Goal: Task Accomplishment & Management: Use online tool/utility

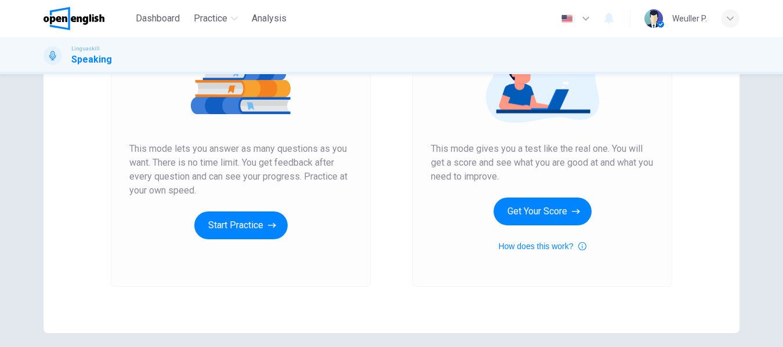
scroll to position [174, 0]
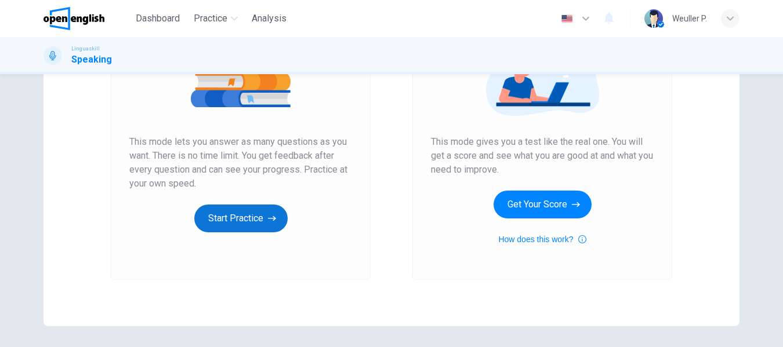
click at [215, 212] on button "Start Practice" at bounding box center [240, 219] width 93 height 28
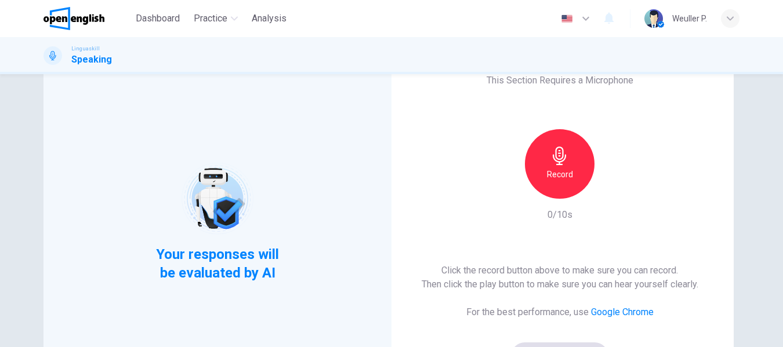
scroll to position [116, 0]
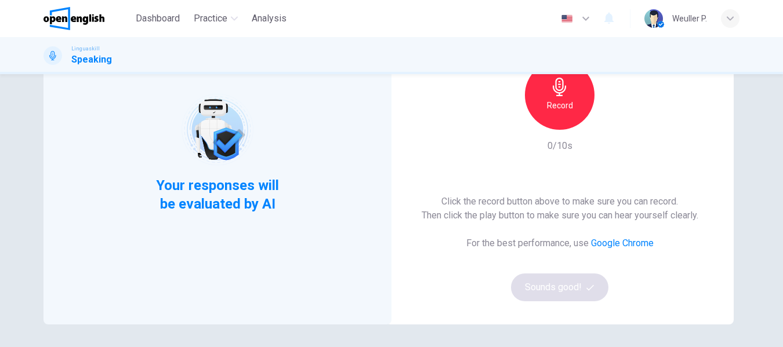
click at [553, 75] on div "Record" at bounding box center [560, 95] width 70 height 70
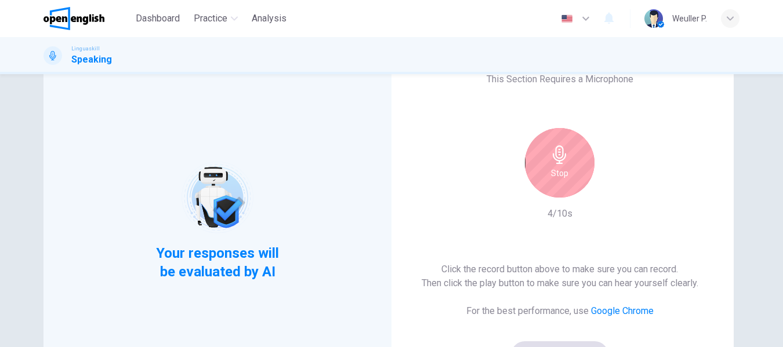
scroll to position [0, 0]
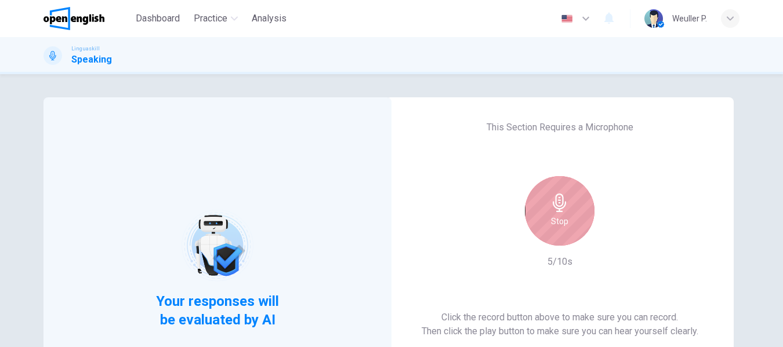
click at [576, 200] on div "Stop" at bounding box center [560, 211] width 70 height 70
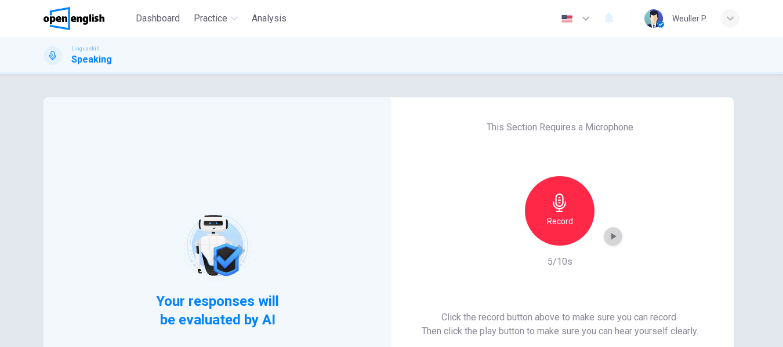
click at [616, 235] on div "button" at bounding box center [613, 236] width 19 height 19
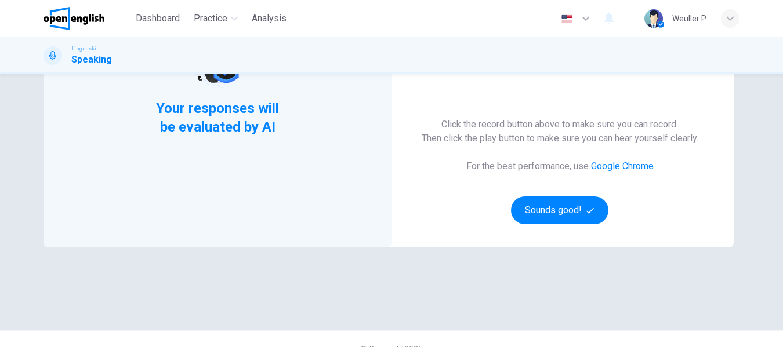
scroll to position [213, 0]
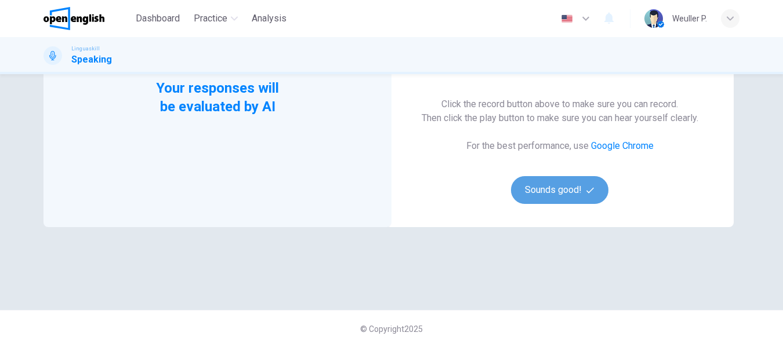
click at [546, 188] on button "Sounds good!" at bounding box center [559, 190] width 97 height 28
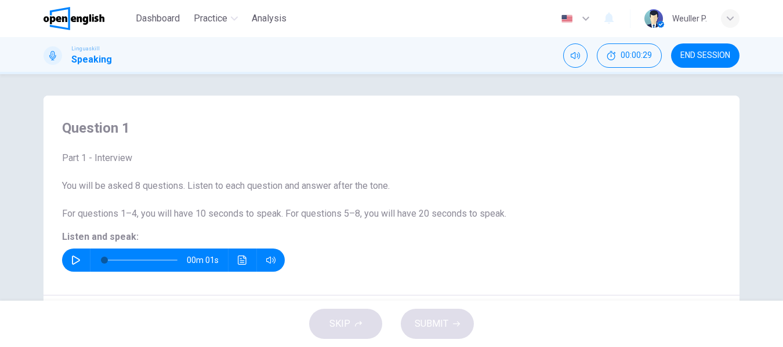
scroll to position [0, 0]
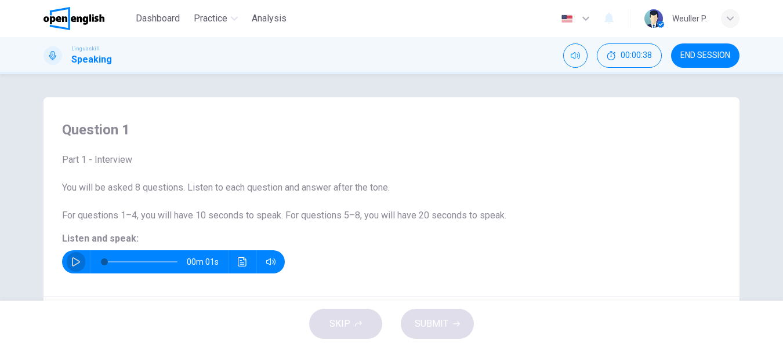
click at [75, 262] on icon "button" at bounding box center [75, 261] width 9 height 9
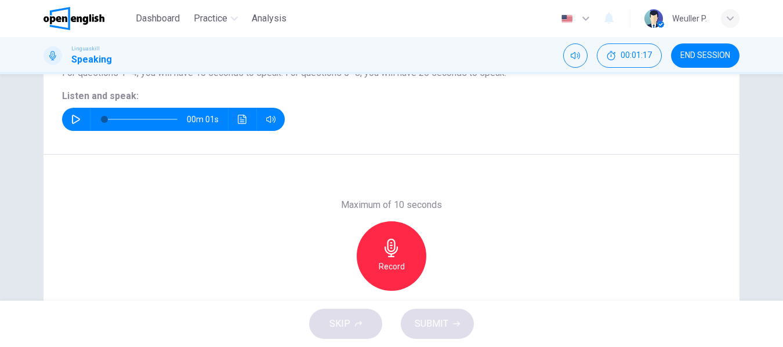
scroll to position [174, 0]
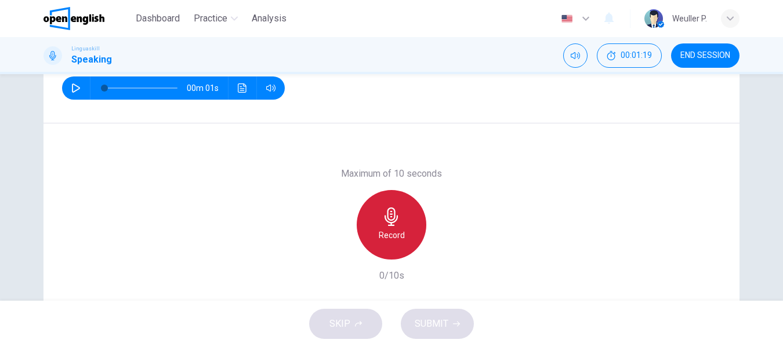
click at [386, 215] on icon "button" at bounding box center [391, 217] width 19 height 19
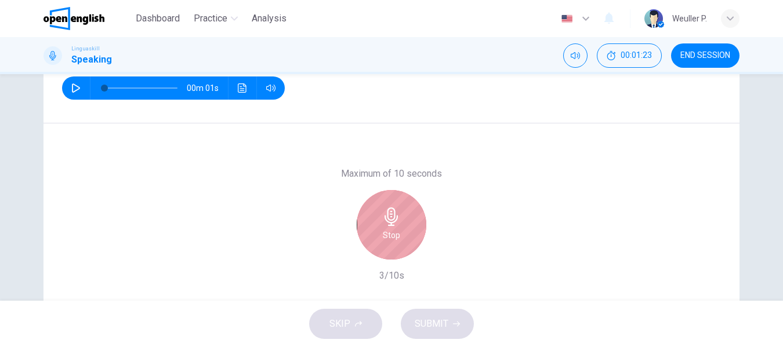
click at [393, 227] on div "Stop" at bounding box center [392, 225] width 70 height 70
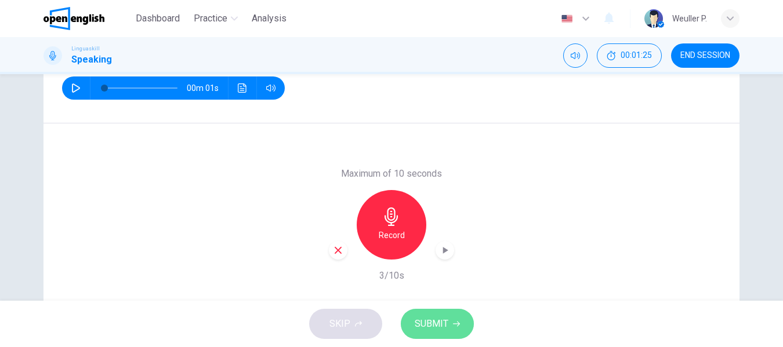
click at [435, 321] on span "SUBMIT" at bounding box center [432, 324] width 34 height 16
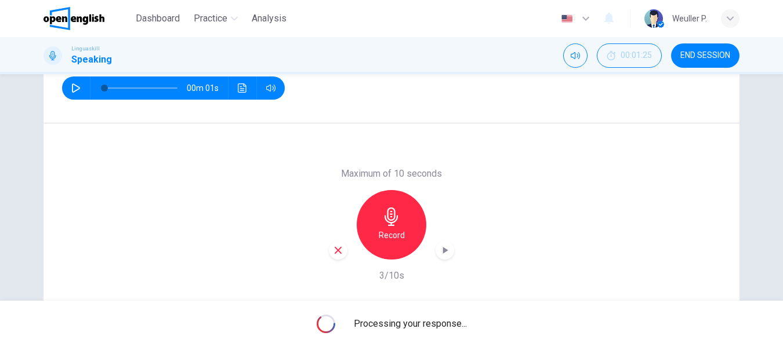
click at [391, 234] on h6 "Record" at bounding box center [392, 235] width 26 height 14
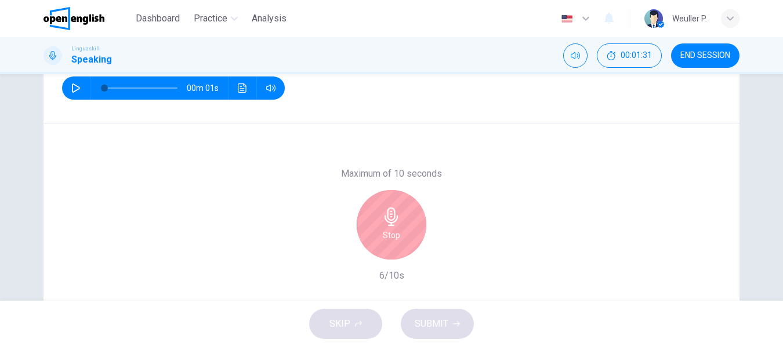
click at [391, 233] on h6 "Stop" at bounding box center [391, 235] width 17 height 14
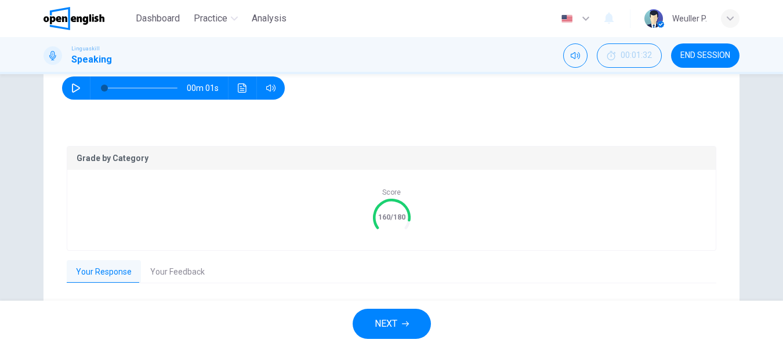
click at [435, 326] on div "NEXT" at bounding box center [391, 324] width 783 height 46
click at [395, 315] on button "NEXT" at bounding box center [392, 324] width 78 height 30
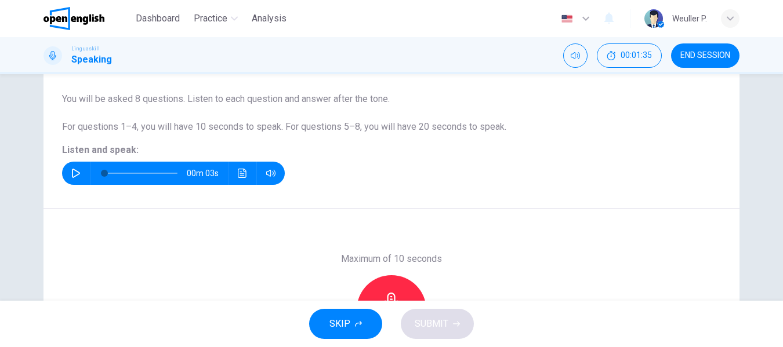
scroll to position [58, 0]
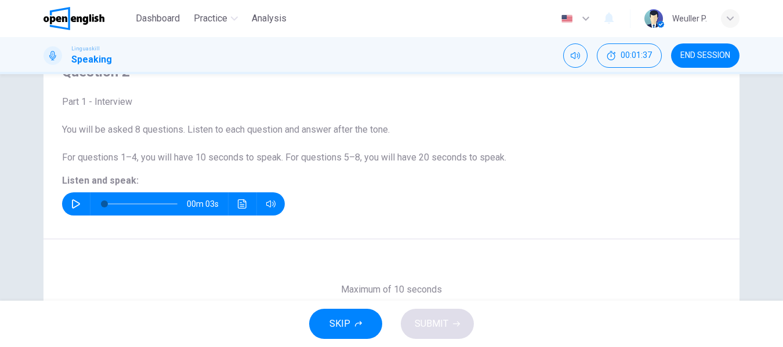
click at [71, 202] on icon "button" at bounding box center [75, 203] width 9 height 9
type input "*"
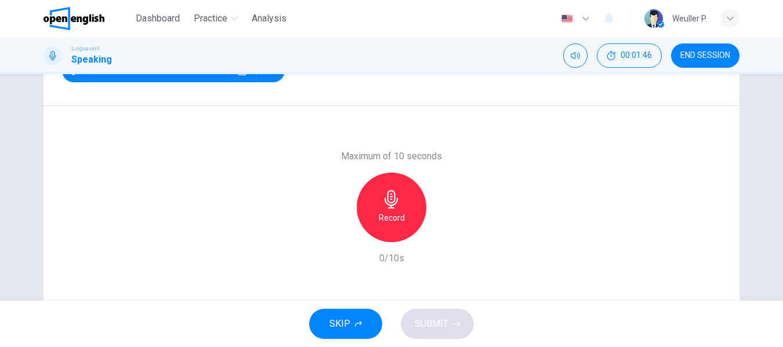
scroll to position [223, 0]
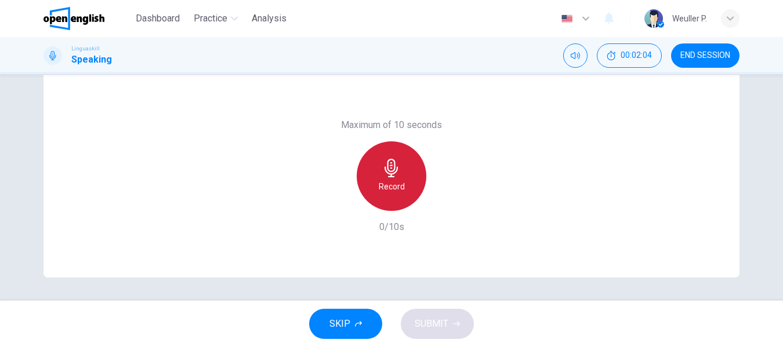
click at [406, 174] on div "Record" at bounding box center [392, 176] width 70 height 70
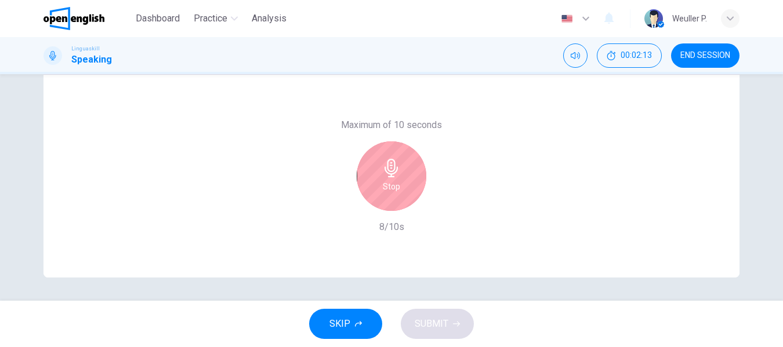
click at [391, 169] on icon "button" at bounding box center [391, 168] width 19 height 19
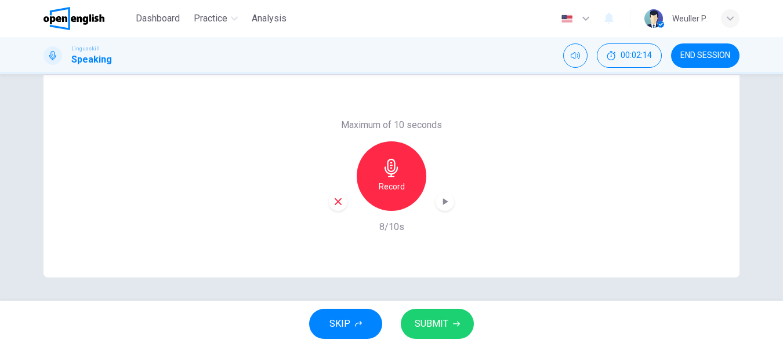
click at [440, 324] on span "SUBMIT" at bounding box center [432, 324] width 34 height 16
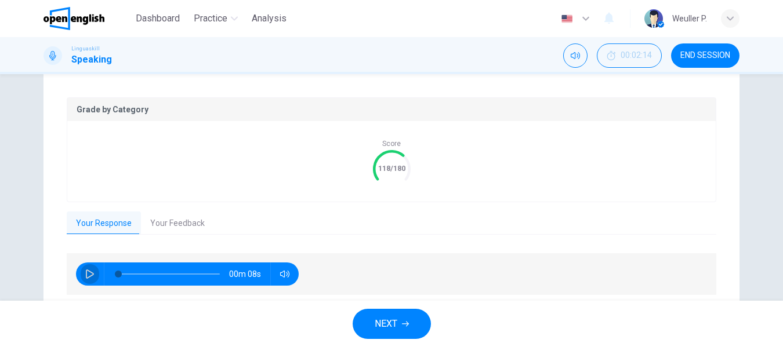
click at [81, 272] on button "button" at bounding box center [90, 274] width 19 height 23
type input "*"
click at [382, 323] on span "NEXT" at bounding box center [386, 324] width 23 height 16
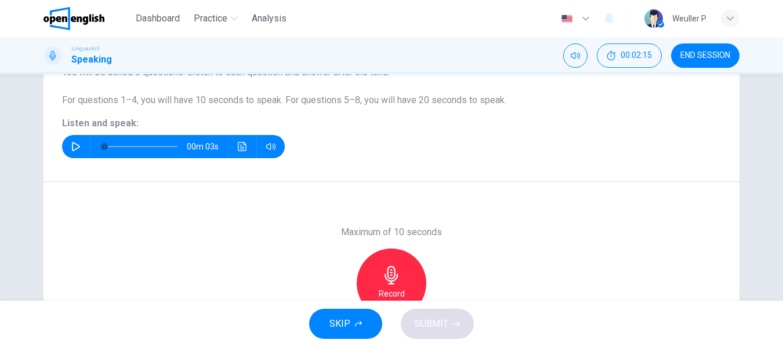
scroll to position [0, 0]
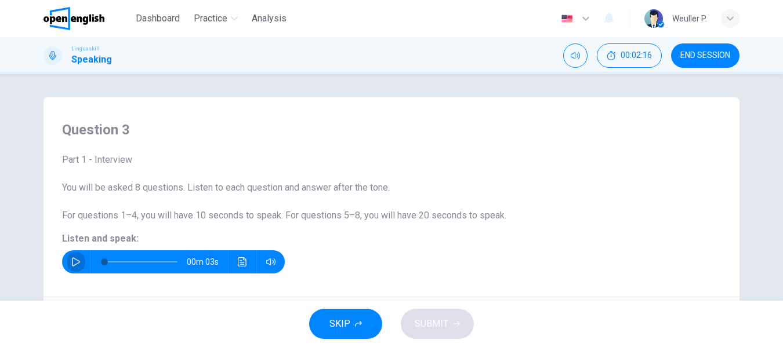
click at [72, 260] on icon "button" at bounding box center [76, 261] width 8 height 9
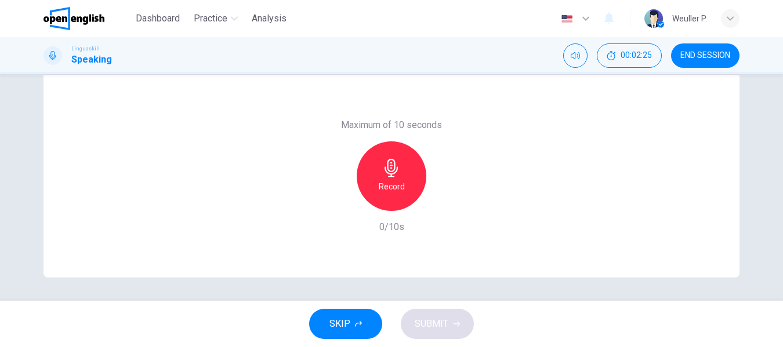
click at [373, 188] on div "Record" at bounding box center [392, 176] width 70 height 70
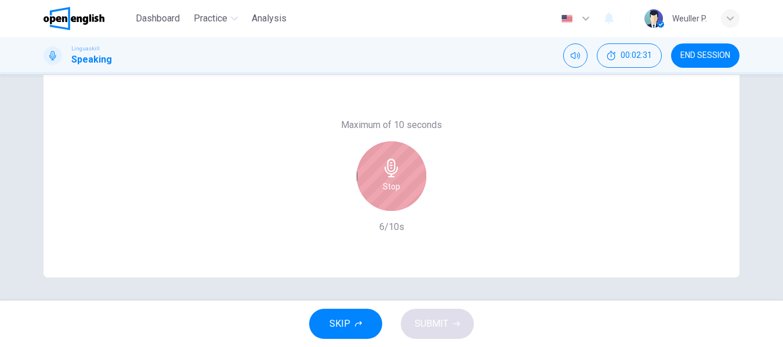
click at [398, 182] on div "Stop" at bounding box center [392, 176] width 70 height 70
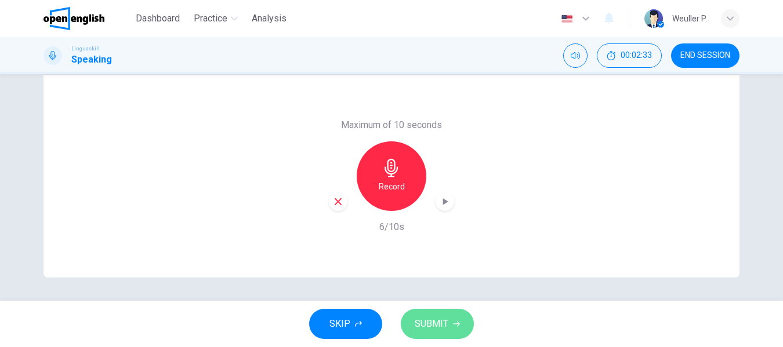
click at [439, 324] on span "SUBMIT" at bounding box center [432, 324] width 34 height 16
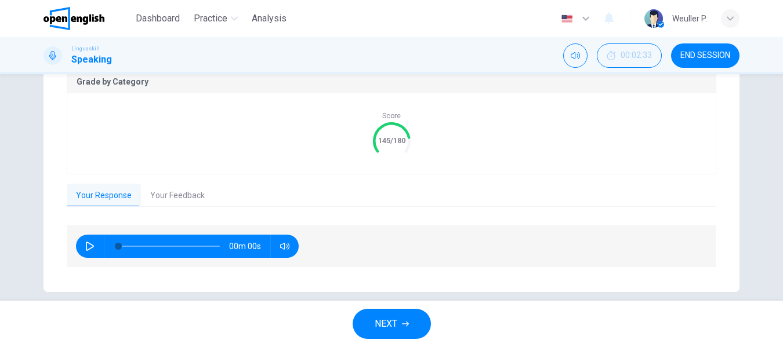
scroll to position [265, 0]
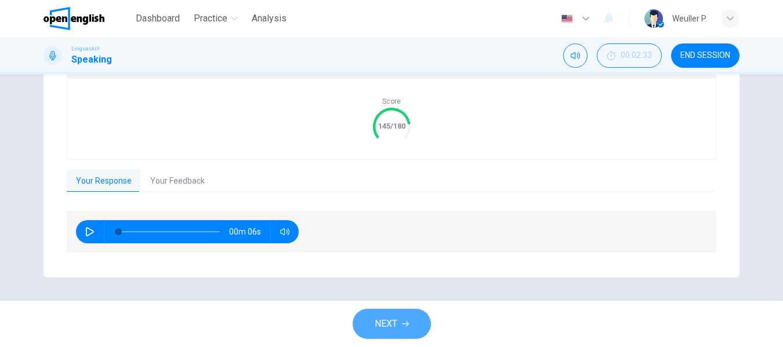
click at [384, 325] on span "NEXT" at bounding box center [386, 324] width 23 height 16
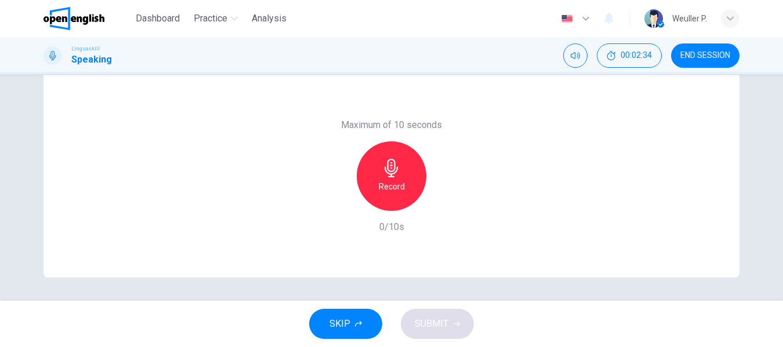
scroll to position [107, 0]
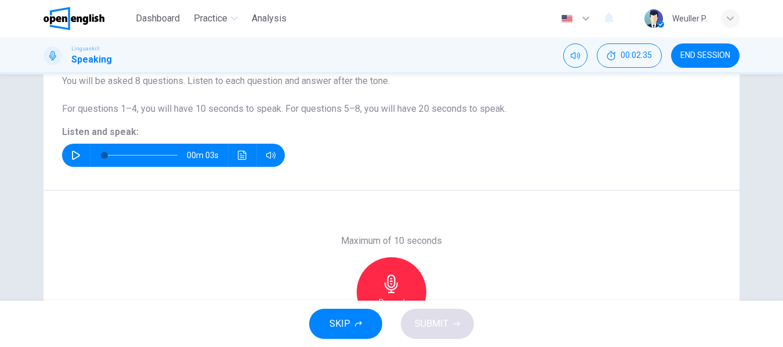
click at [71, 155] on icon "button" at bounding box center [75, 155] width 9 height 9
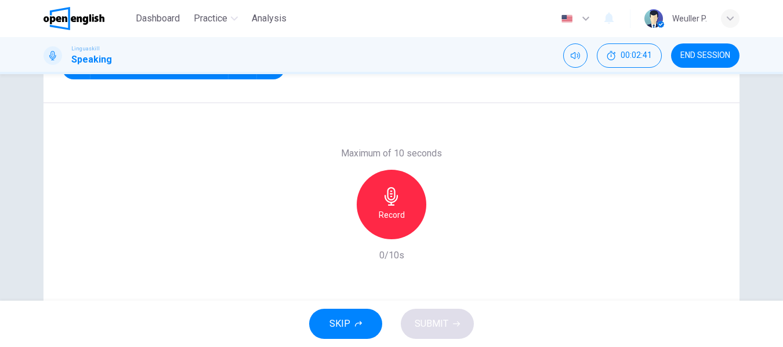
scroll to position [223, 0]
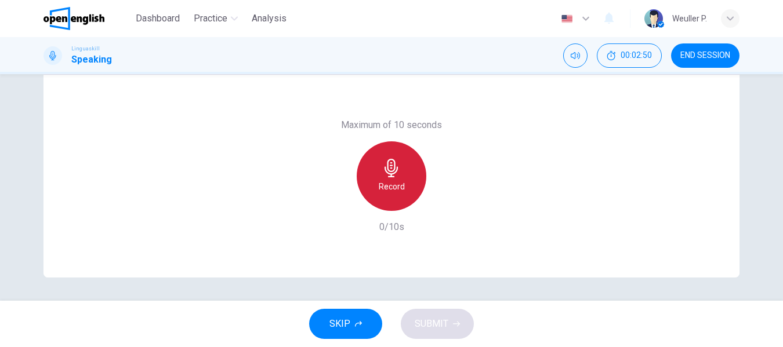
click at [384, 164] on icon "button" at bounding box center [390, 168] width 13 height 19
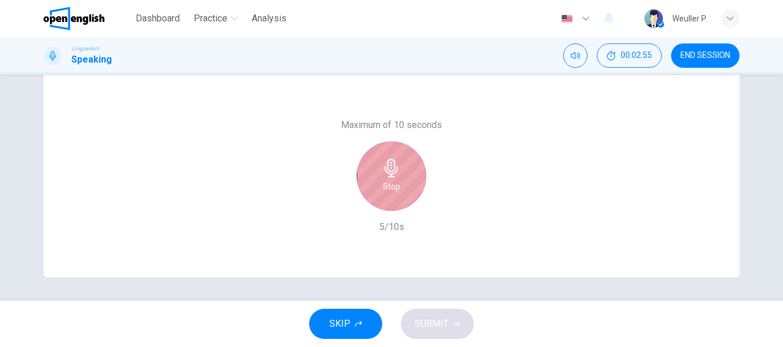
click at [397, 181] on h6 "Stop" at bounding box center [391, 187] width 17 height 14
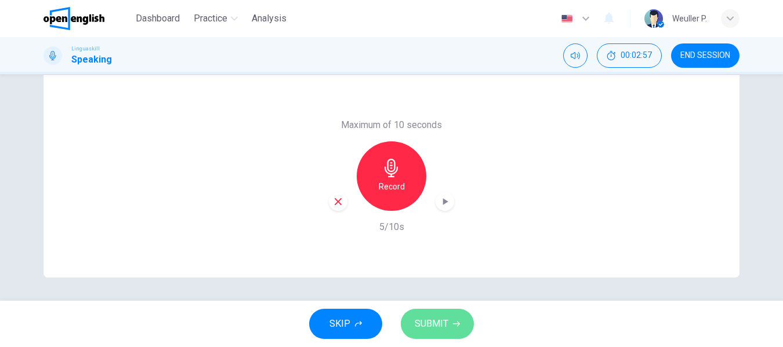
click at [419, 326] on span "SUBMIT" at bounding box center [432, 324] width 34 height 16
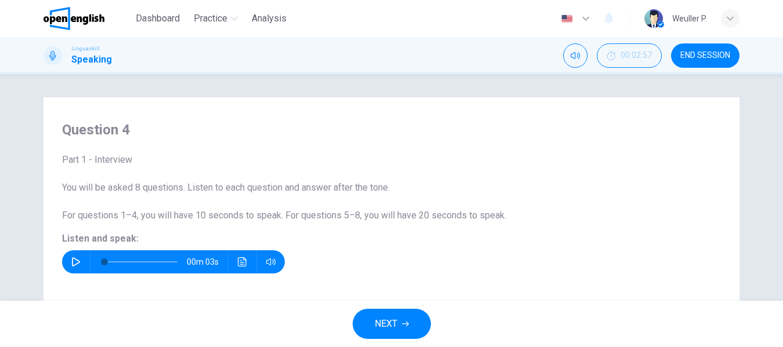
scroll to position [174, 0]
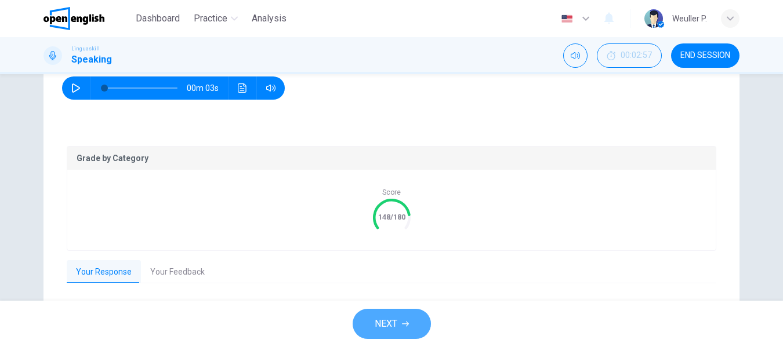
click at [368, 323] on button "NEXT" at bounding box center [392, 324] width 78 height 30
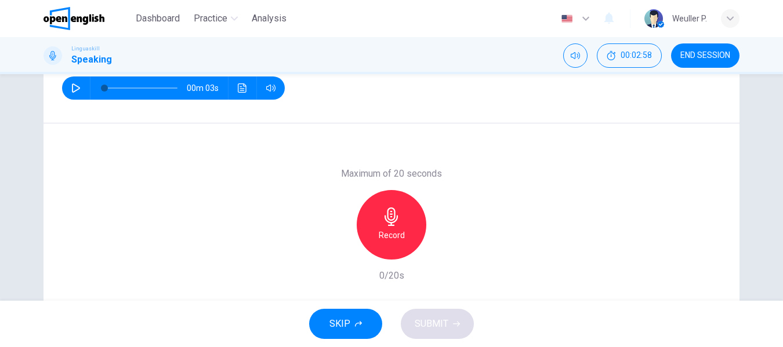
click at [71, 88] on icon "button" at bounding box center [75, 87] width 9 height 9
click at [394, 221] on icon "button" at bounding box center [391, 217] width 19 height 19
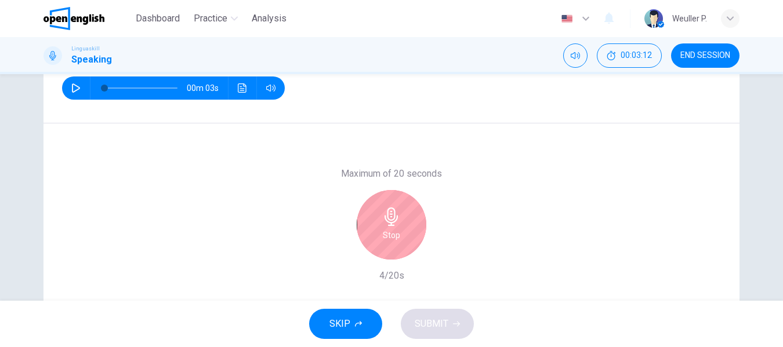
click at [373, 235] on div "Stop" at bounding box center [392, 225] width 70 height 70
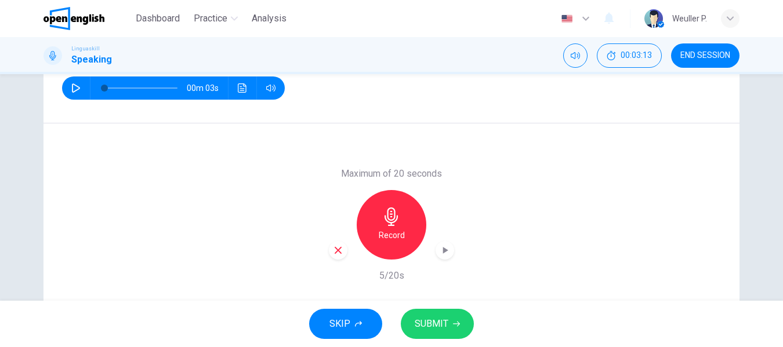
click at [440, 321] on span "SUBMIT" at bounding box center [432, 324] width 34 height 16
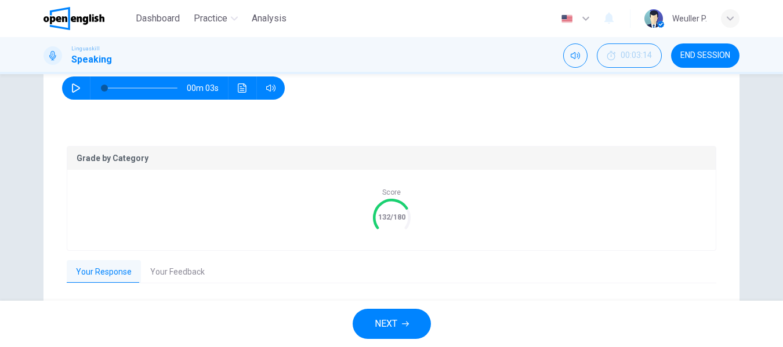
click at [395, 321] on span "NEXT" at bounding box center [386, 324] width 23 height 16
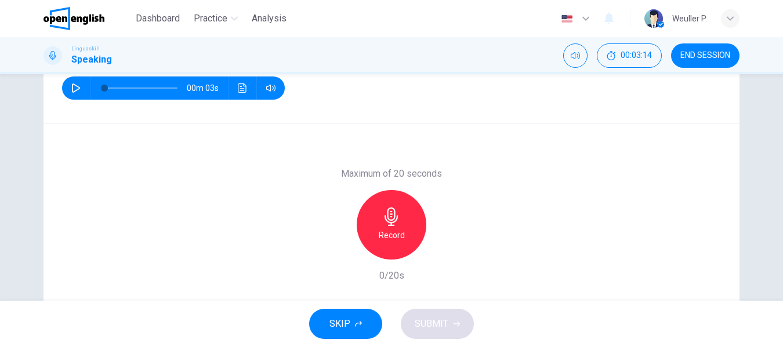
click at [67, 86] on button "button" at bounding box center [76, 88] width 19 height 23
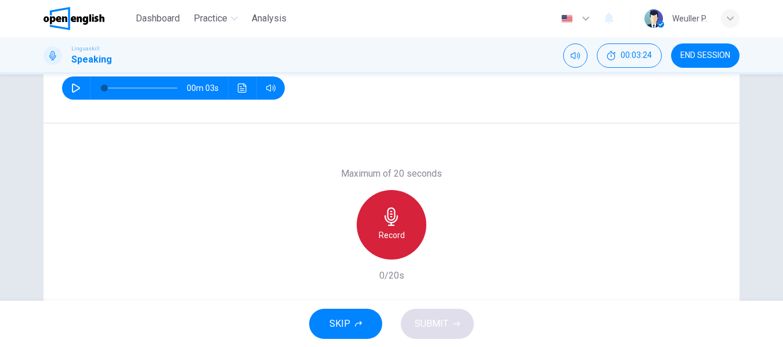
click at [404, 223] on div "Record" at bounding box center [392, 225] width 70 height 70
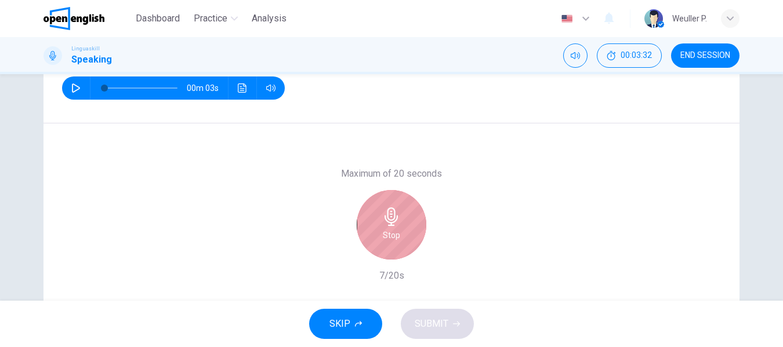
click at [390, 228] on div "Stop" at bounding box center [392, 225] width 70 height 70
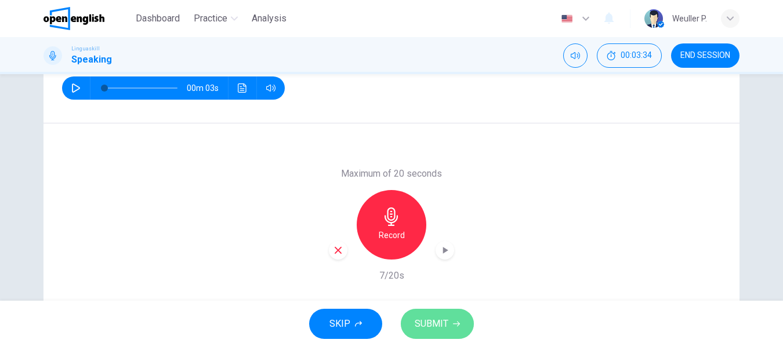
click at [435, 326] on span "SUBMIT" at bounding box center [432, 324] width 34 height 16
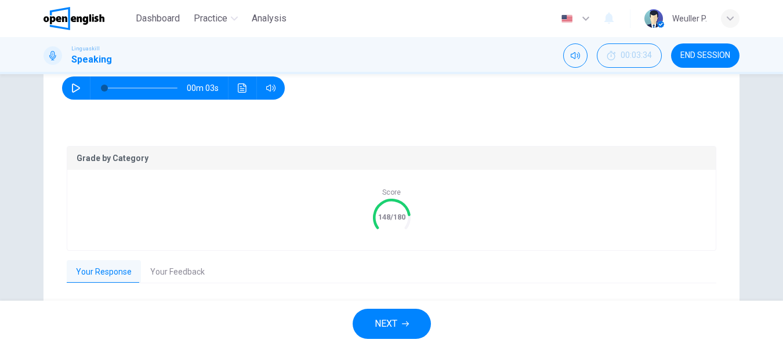
click at [380, 325] on span "NEXT" at bounding box center [386, 324] width 23 height 16
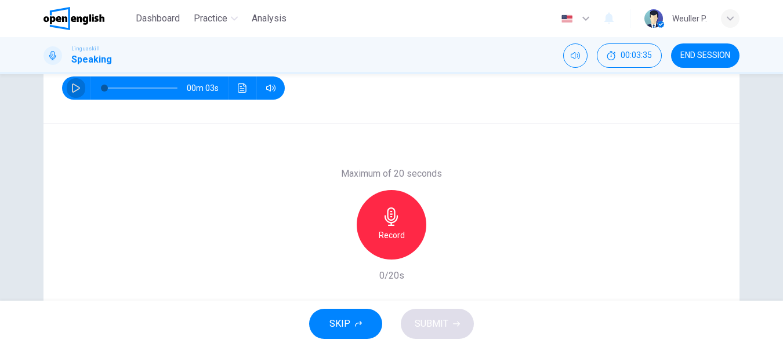
click at [71, 90] on icon "button" at bounding box center [75, 87] width 9 height 9
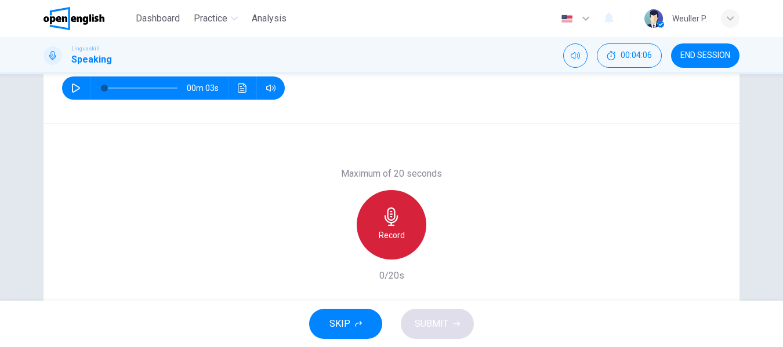
click at [382, 228] on div "Record" at bounding box center [392, 225] width 70 height 70
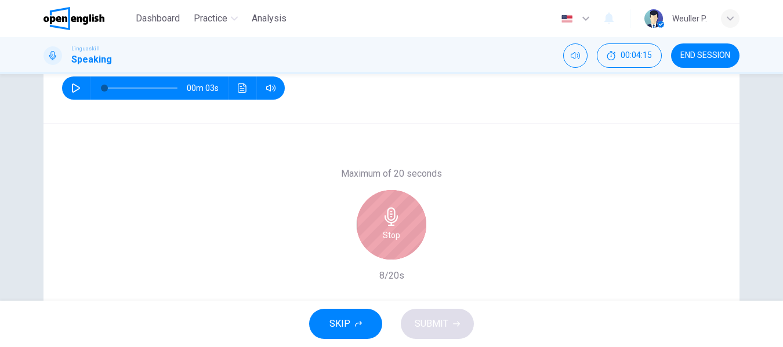
click at [387, 225] on icon "button" at bounding box center [390, 217] width 13 height 19
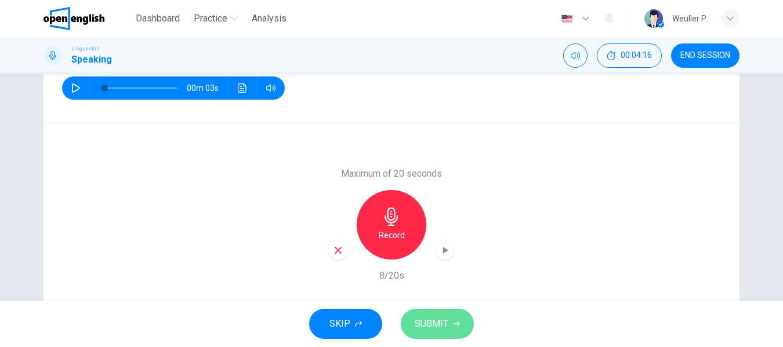
click at [435, 323] on span "SUBMIT" at bounding box center [432, 324] width 34 height 16
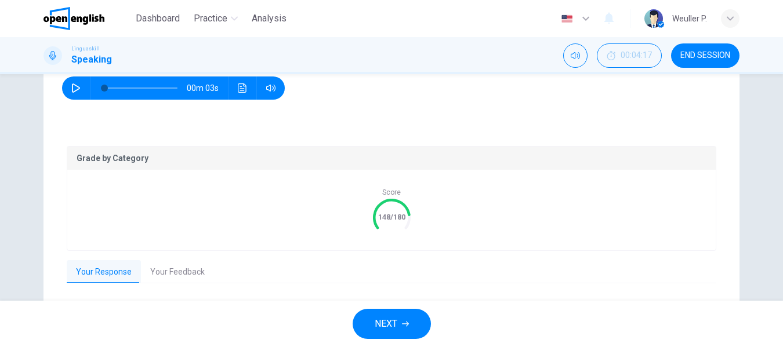
click at [395, 326] on span "NEXT" at bounding box center [386, 324] width 23 height 16
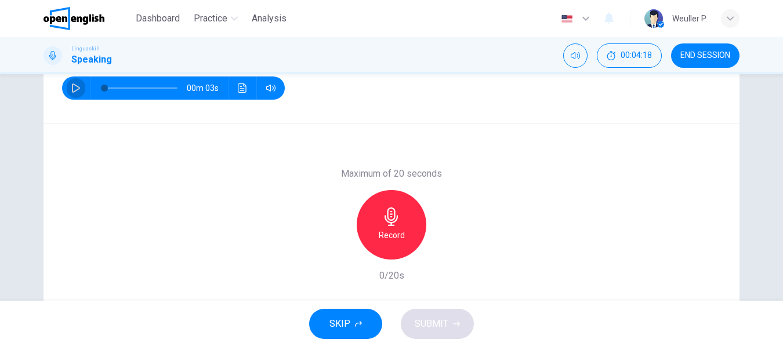
click at [76, 83] on icon "button" at bounding box center [75, 87] width 9 height 9
type input "*"
click at [397, 233] on h6 "Record" at bounding box center [392, 235] width 26 height 14
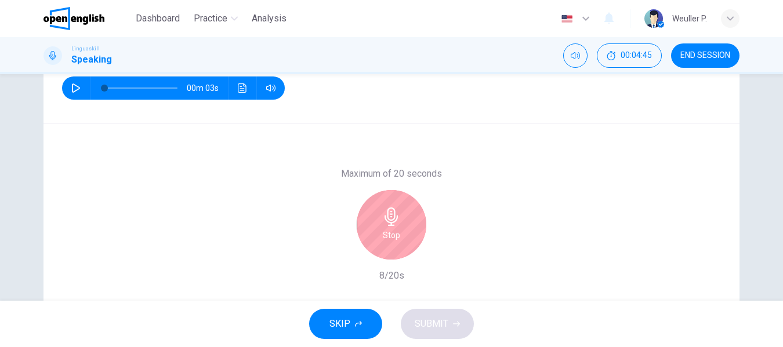
click at [390, 225] on icon "button" at bounding box center [390, 217] width 13 height 19
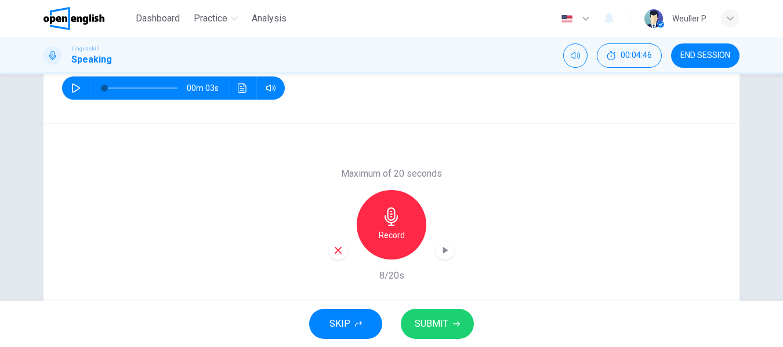
click at [420, 317] on span "SUBMIT" at bounding box center [432, 324] width 34 height 16
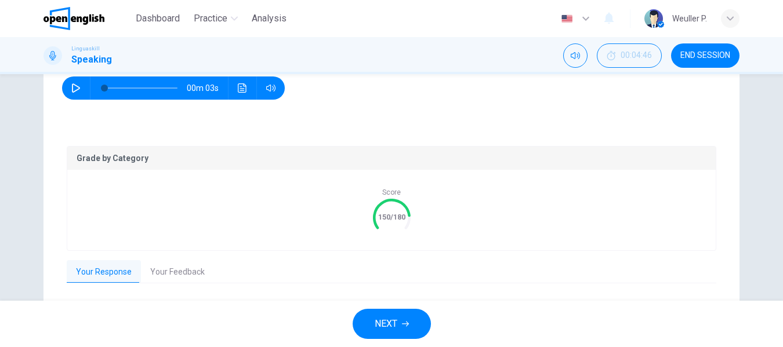
click at [375, 322] on span "NEXT" at bounding box center [386, 324] width 23 height 16
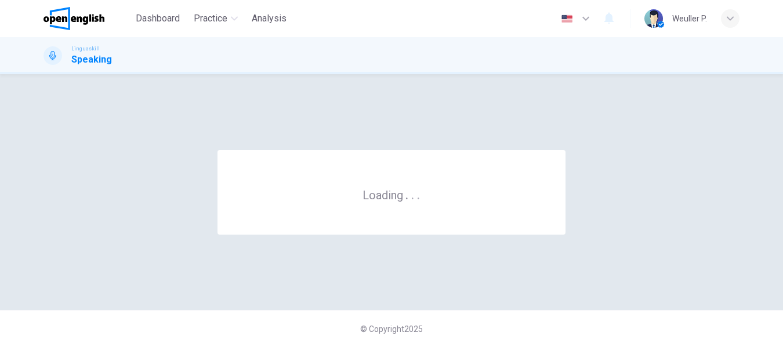
scroll to position [0, 0]
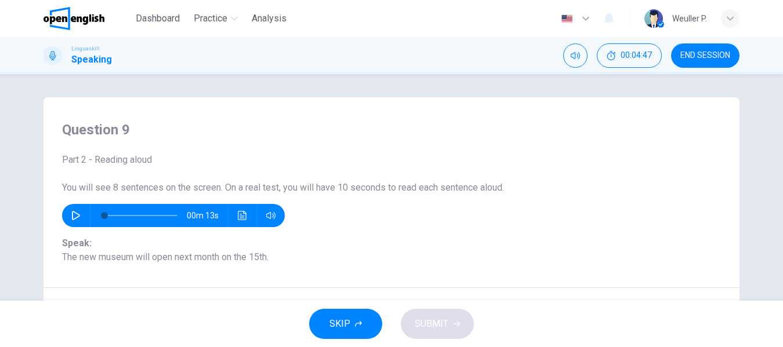
click at [63, 214] on div "00m 13s" at bounding box center [173, 215] width 223 height 23
click at [71, 216] on icon "button" at bounding box center [75, 215] width 9 height 9
type input "*"
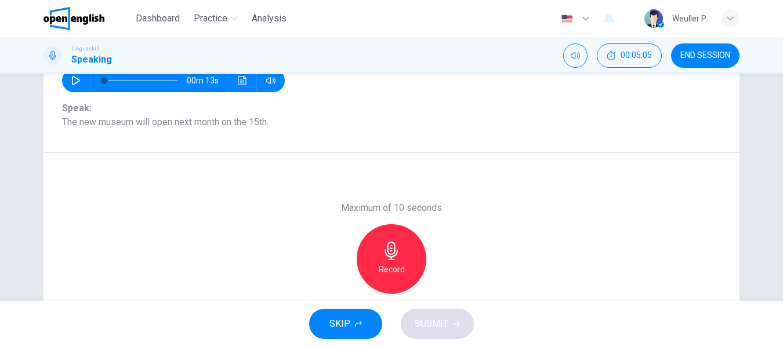
scroll to position [107, 0]
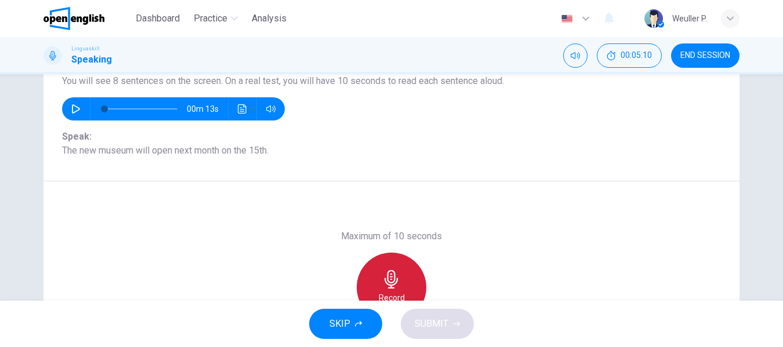
click at [387, 282] on icon "button" at bounding box center [390, 279] width 13 height 19
click at [393, 270] on div "Stop" at bounding box center [392, 288] width 70 height 70
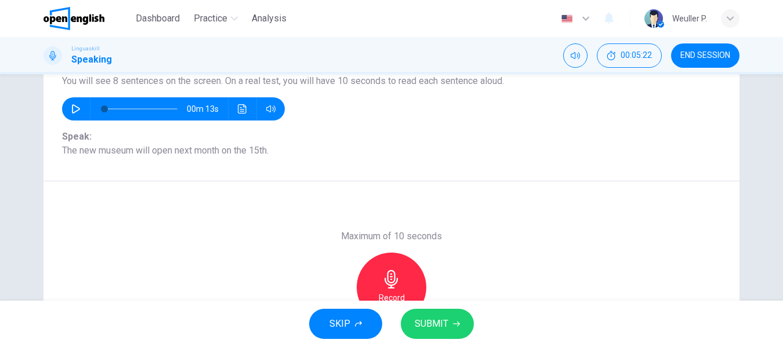
click at [419, 325] on span "SUBMIT" at bounding box center [432, 324] width 34 height 16
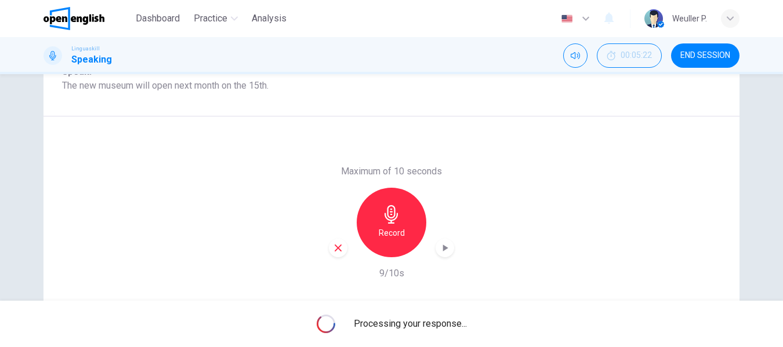
scroll to position [223, 0]
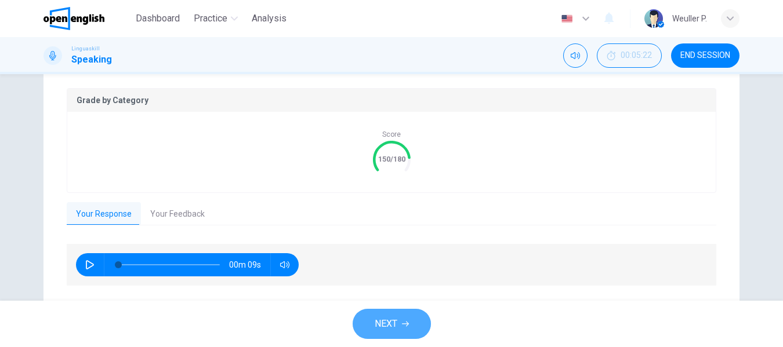
click at [415, 319] on button "NEXT" at bounding box center [392, 324] width 78 height 30
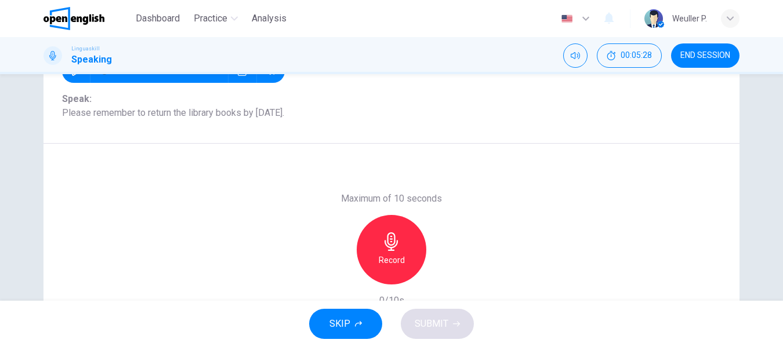
scroll to position [165, 0]
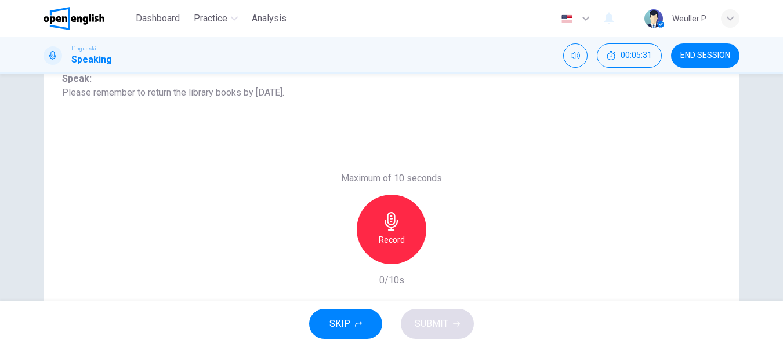
click at [381, 236] on h6 "Record" at bounding box center [392, 240] width 26 height 14
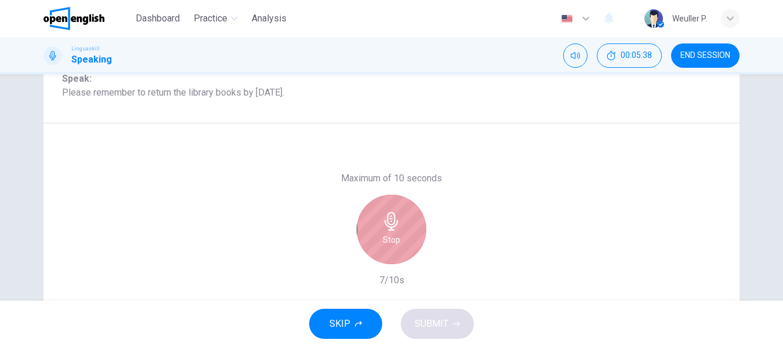
click at [405, 233] on div "Stop" at bounding box center [392, 230] width 70 height 70
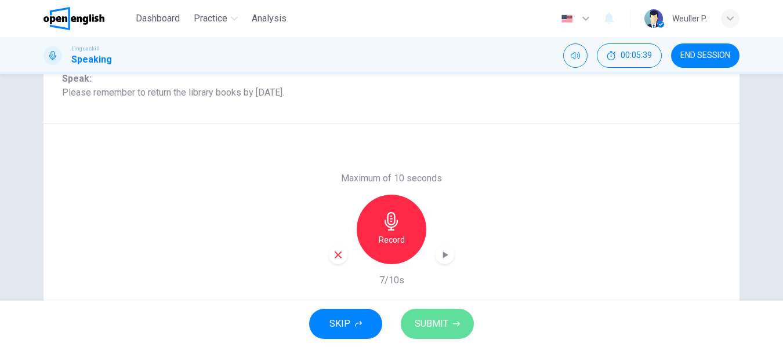
click at [433, 326] on span "SUBMIT" at bounding box center [432, 324] width 34 height 16
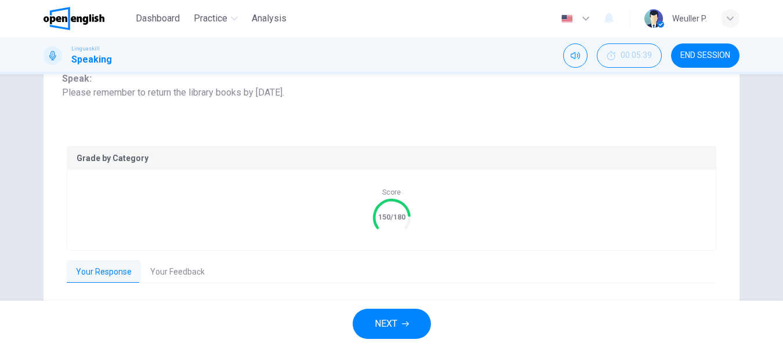
click at [405, 328] on button "NEXT" at bounding box center [392, 324] width 78 height 30
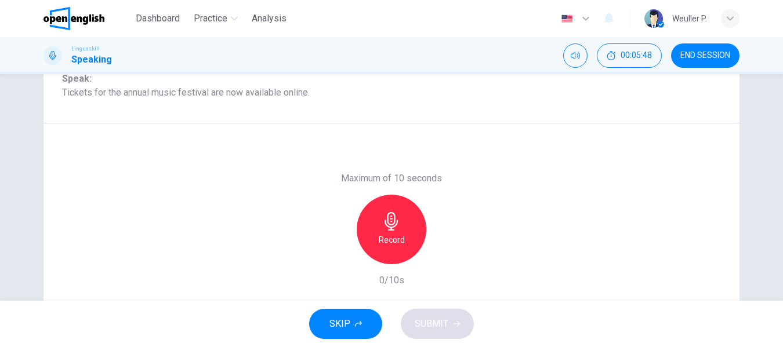
click at [387, 231] on div "Record" at bounding box center [392, 230] width 70 height 70
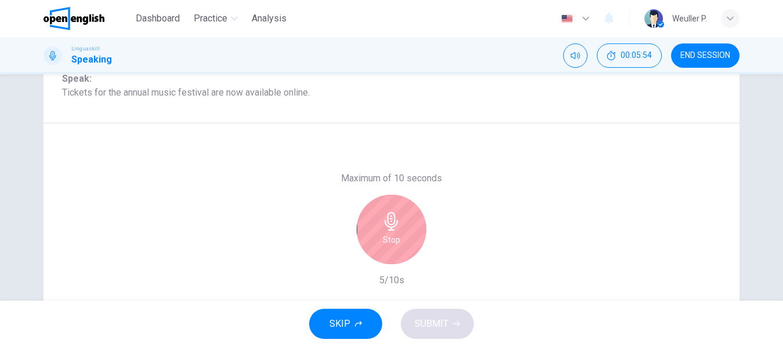
click at [386, 231] on div "Stop" at bounding box center [392, 230] width 70 height 70
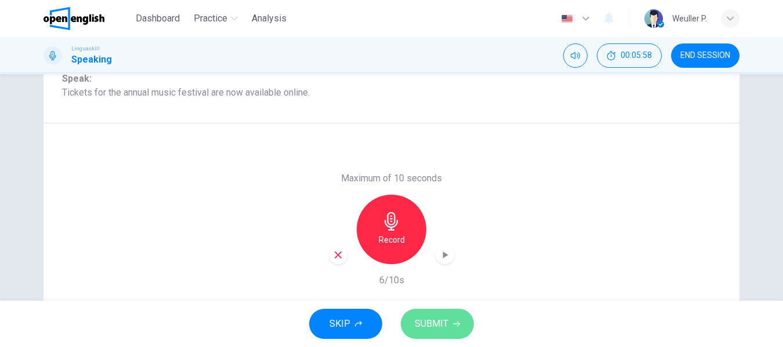
click at [424, 325] on span "SUBMIT" at bounding box center [432, 324] width 34 height 16
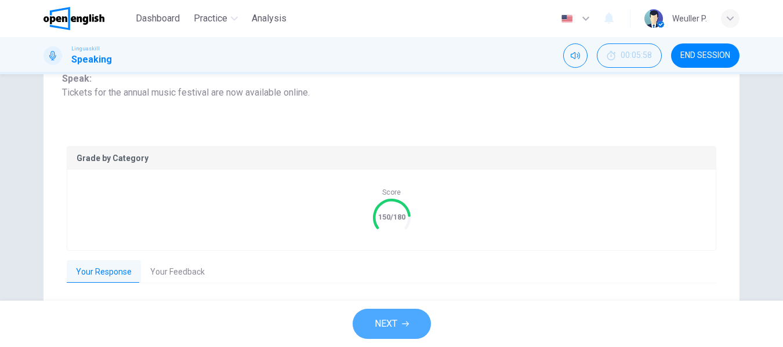
click at [384, 315] on button "NEXT" at bounding box center [392, 324] width 78 height 30
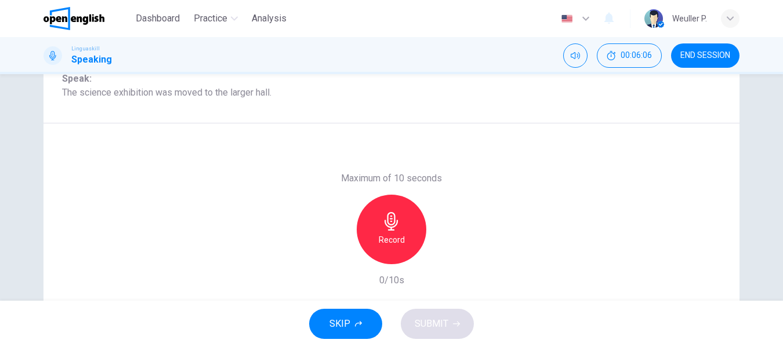
click at [374, 216] on div "Record" at bounding box center [392, 230] width 70 height 70
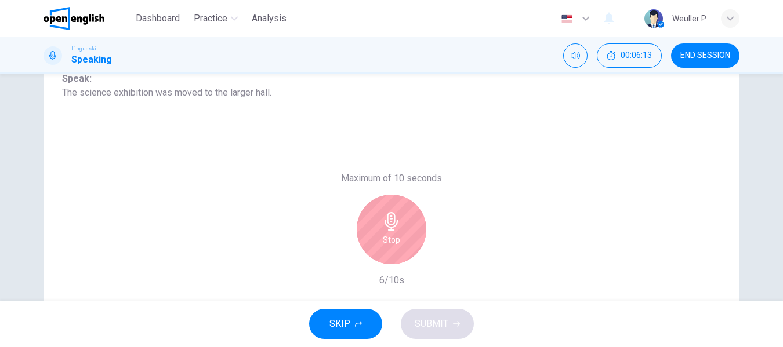
click at [382, 219] on icon "button" at bounding box center [391, 221] width 19 height 19
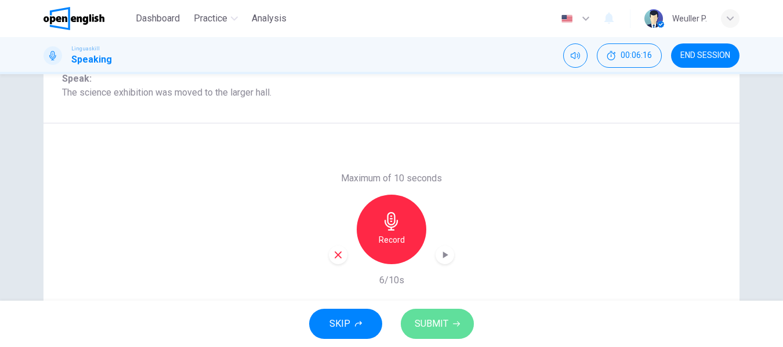
click at [427, 318] on span "SUBMIT" at bounding box center [432, 324] width 34 height 16
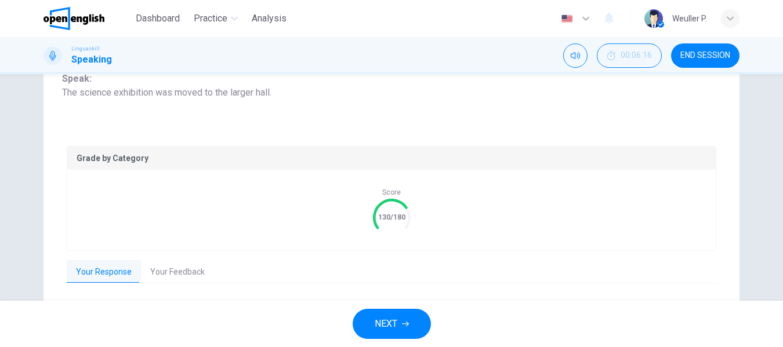
click at [395, 321] on span "NEXT" at bounding box center [386, 324] width 23 height 16
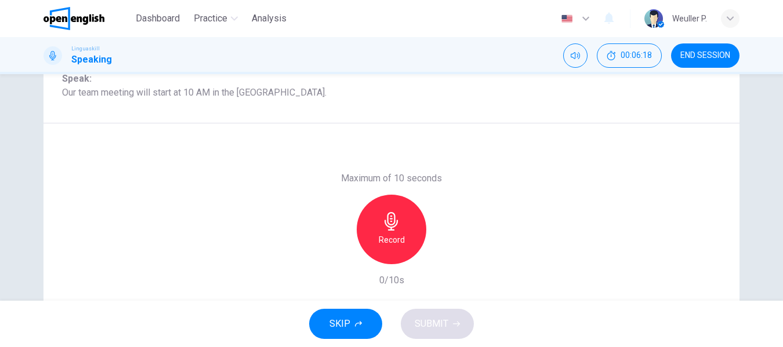
click at [373, 227] on div "Record" at bounding box center [392, 230] width 70 height 70
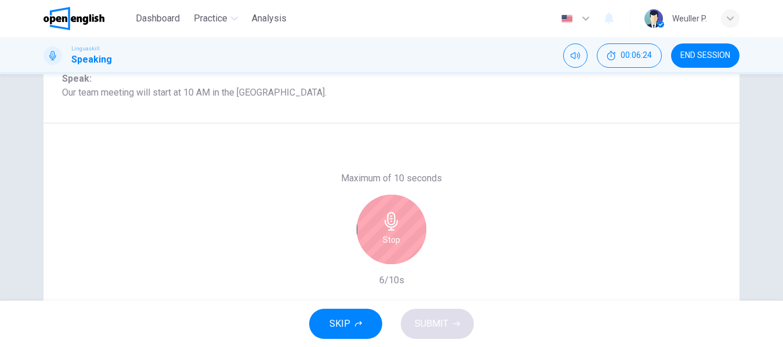
click at [375, 233] on div "Stop" at bounding box center [392, 230] width 70 height 70
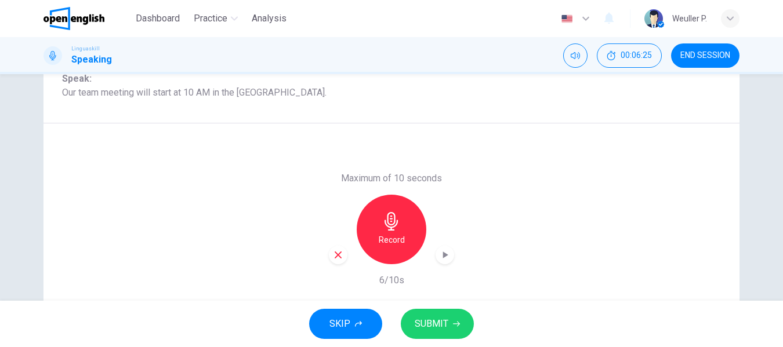
click at [425, 319] on span "SUBMIT" at bounding box center [432, 324] width 34 height 16
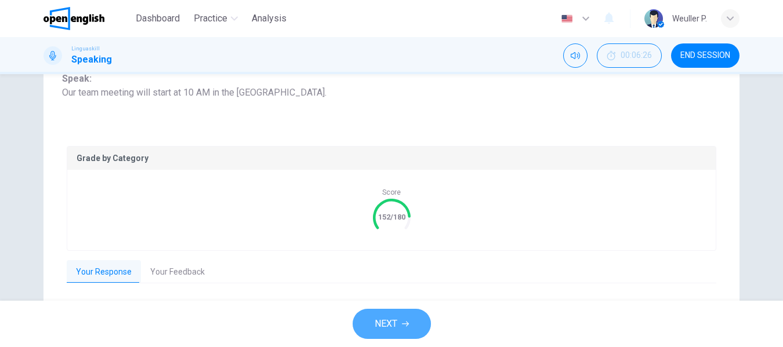
click at [394, 324] on span "NEXT" at bounding box center [386, 324] width 23 height 16
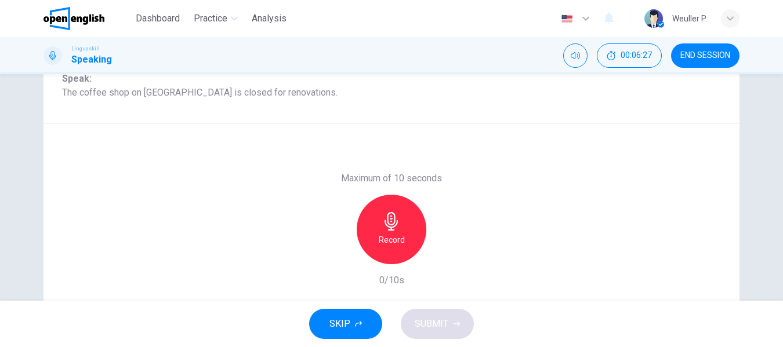
click at [401, 241] on h6 "Record" at bounding box center [392, 240] width 26 height 14
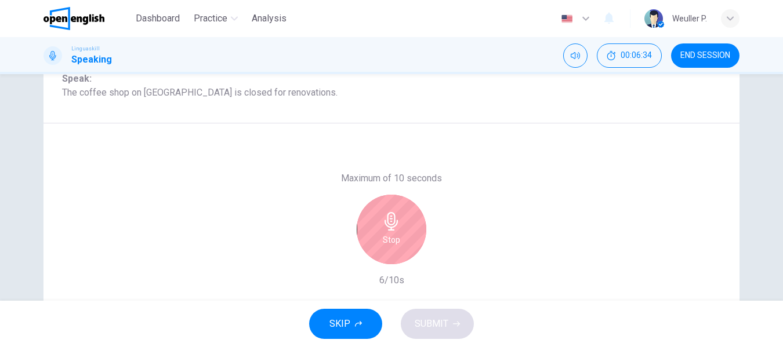
click at [394, 233] on div "Stop" at bounding box center [392, 230] width 70 height 70
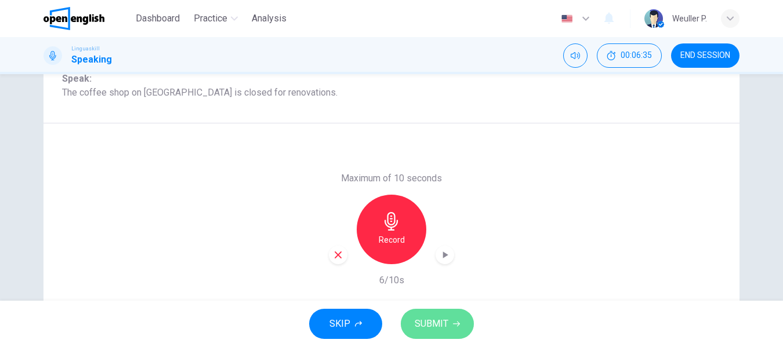
click at [423, 314] on button "SUBMIT" at bounding box center [437, 324] width 73 height 30
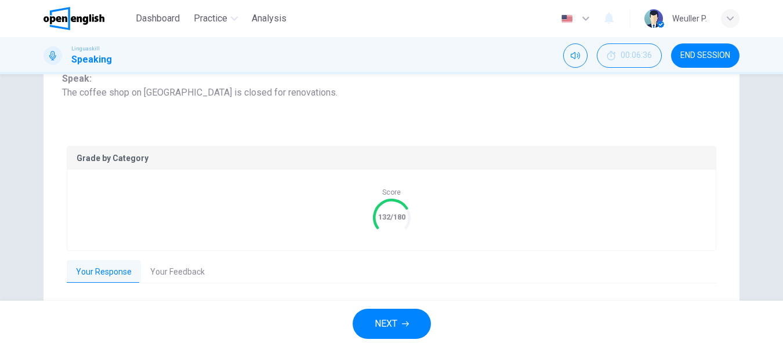
click at [389, 323] on span "NEXT" at bounding box center [386, 324] width 23 height 16
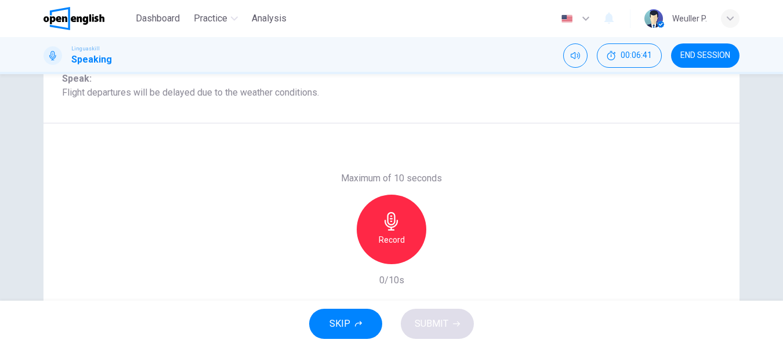
click at [391, 225] on icon "button" at bounding box center [391, 221] width 19 height 19
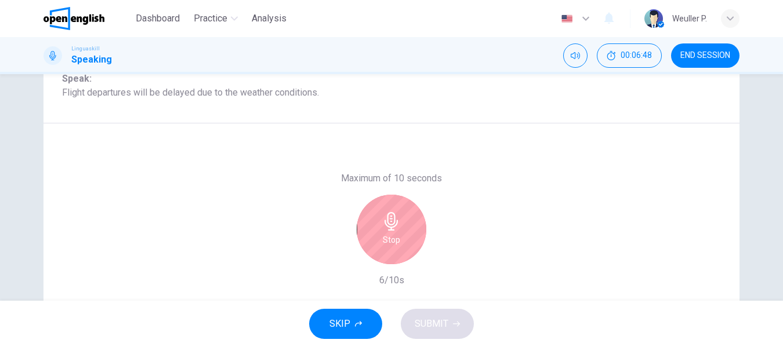
click at [397, 236] on h6 "Stop" at bounding box center [391, 240] width 17 height 14
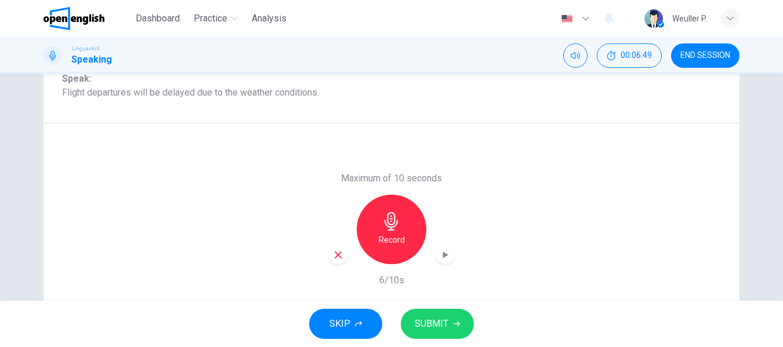
click at [430, 324] on span "SUBMIT" at bounding box center [432, 324] width 34 height 16
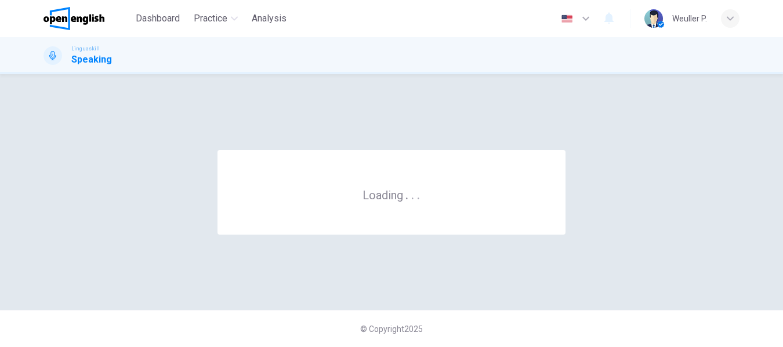
scroll to position [0, 0]
